Goal: Entertainment & Leisure: Consume media (video, audio)

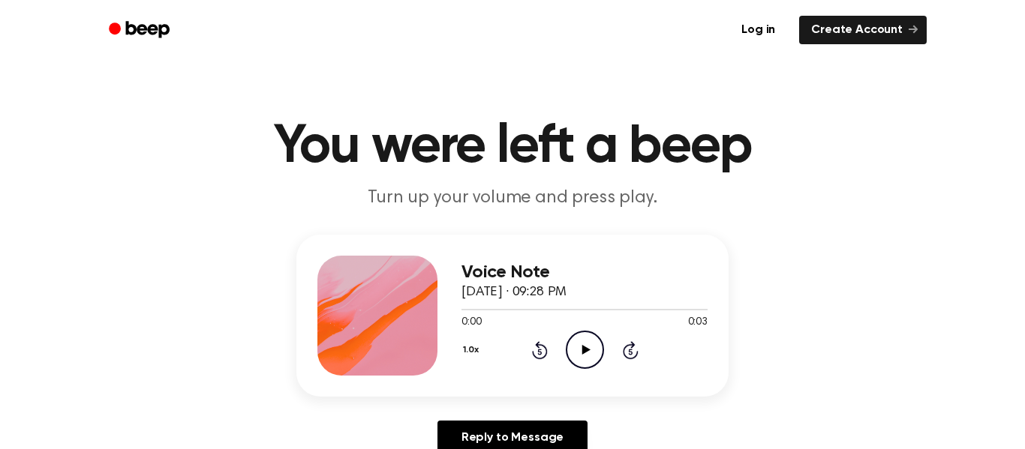
click at [609, 378] on div "Voice Note September 11, 2023 · 09:28 PM 0:00 0:03 Your browser does not suppor…" at bounding box center [512, 316] width 432 height 162
click at [590, 359] on icon "Play Audio" at bounding box center [585, 350] width 38 height 38
click at [586, 347] on icon "Play Audio" at bounding box center [585, 350] width 38 height 38
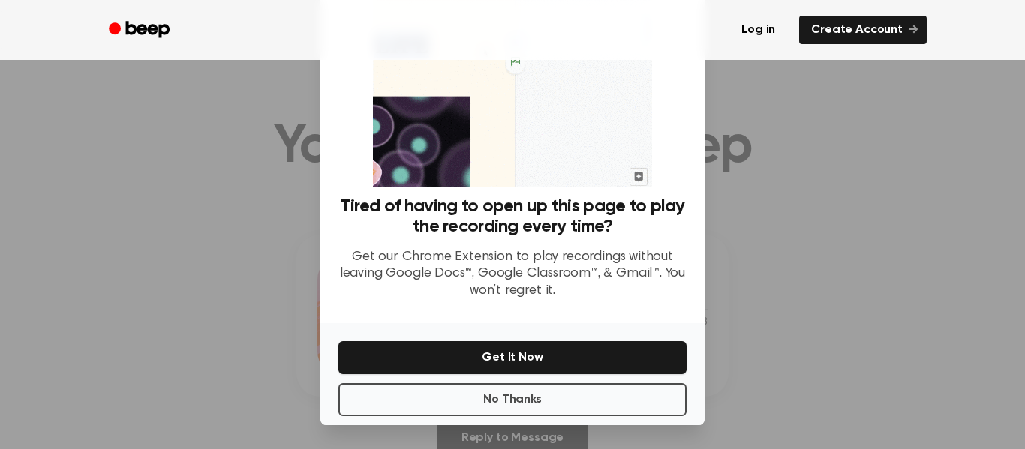
scroll to position [98, 0]
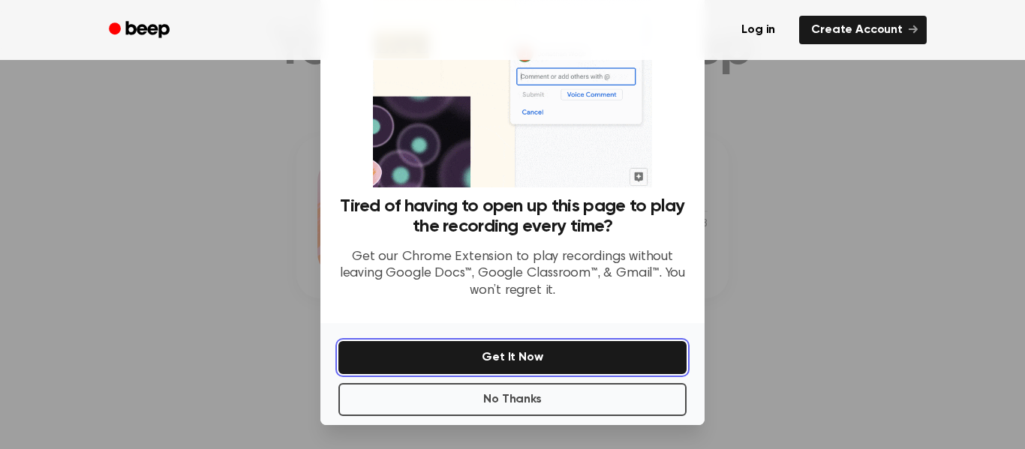
click at [529, 361] on button "Get It Now" at bounding box center [512, 357] width 348 height 33
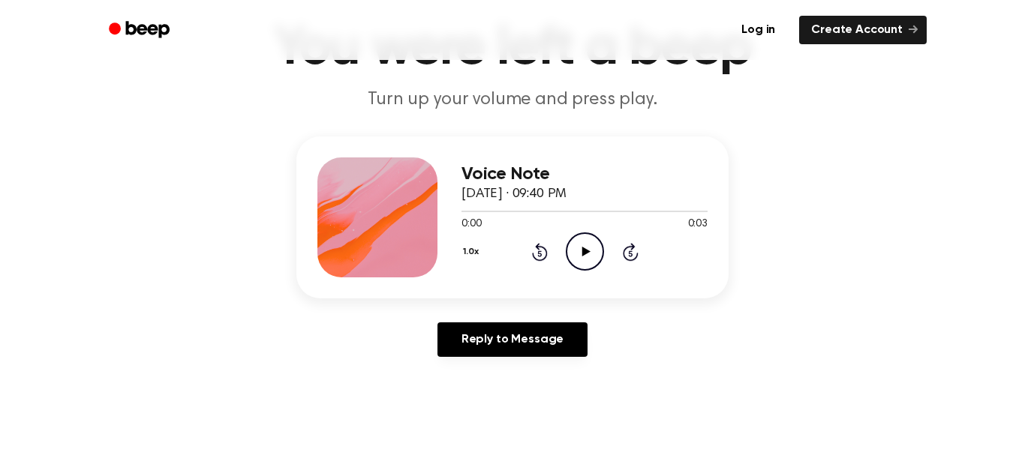
click at [588, 245] on icon "Play Audio" at bounding box center [585, 252] width 38 height 38
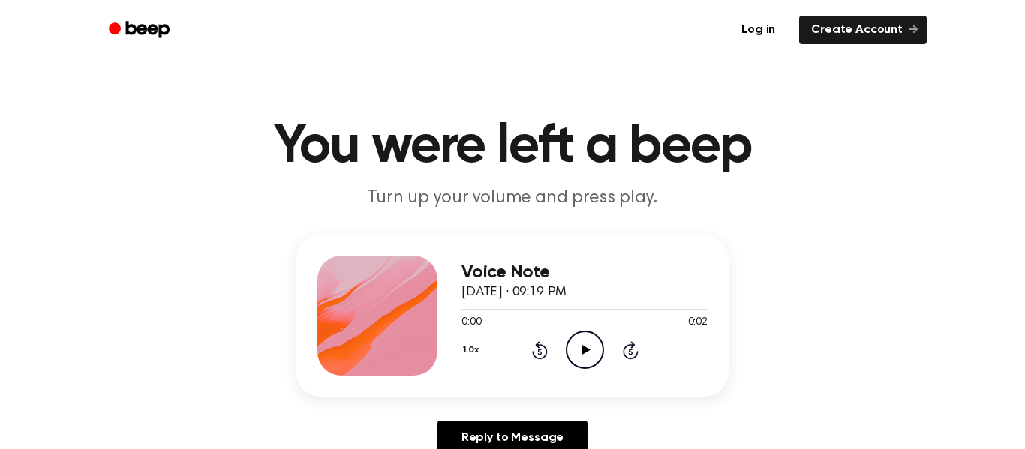
click at [586, 351] on icon at bounding box center [585, 350] width 8 height 10
click at [586, 337] on icon "Play Audio" at bounding box center [585, 350] width 38 height 38
click at [572, 351] on icon "Play Audio" at bounding box center [585, 350] width 38 height 38
click at [581, 345] on icon "Play Audio" at bounding box center [585, 350] width 38 height 38
click at [593, 353] on icon "Play Audio" at bounding box center [585, 350] width 38 height 38
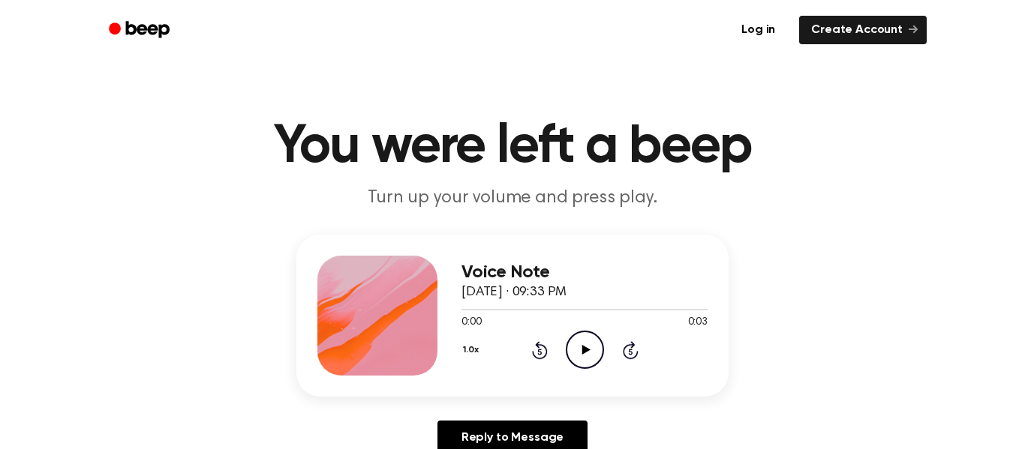
click at [596, 340] on icon "Play Audio" at bounding box center [585, 350] width 38 height 38
